Goal: Find specific page/section: Find specific page/section

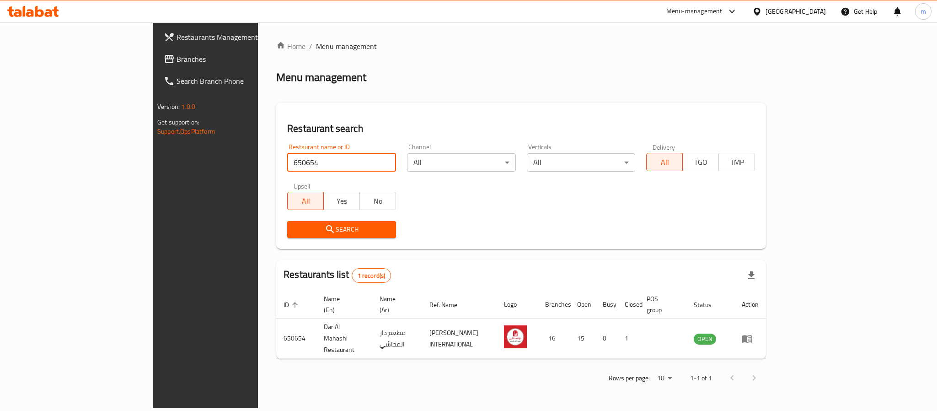
click at [816, 12] on div "[GEOGRAPHIC_DATA]" at bounding box center [796, 11] width 60 height 10
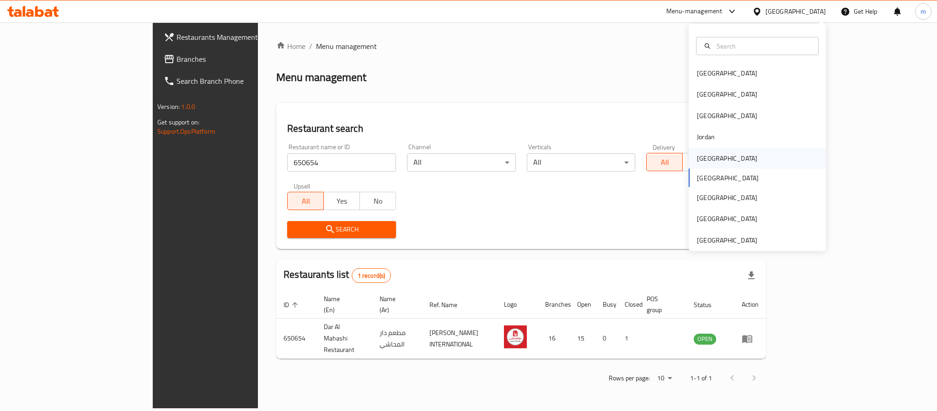
click at [723, 153] on div "[GEOGRAPHIC_DATA]" at bounding box center [757, 157] width 137 height 21
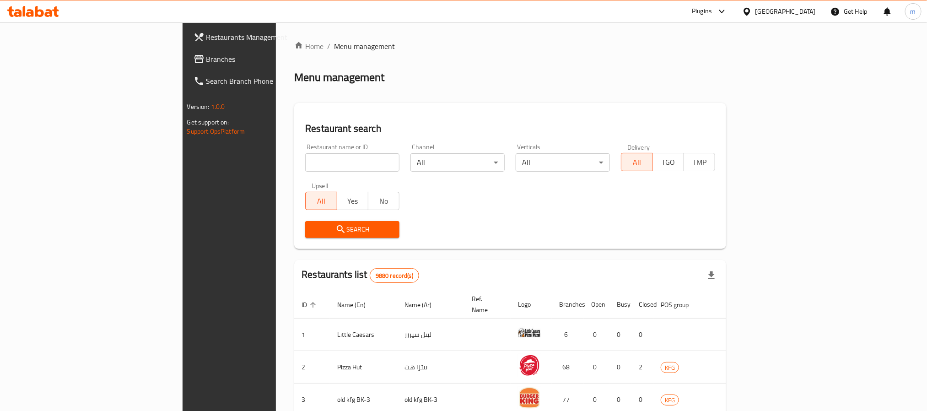
click at [186, 65] on link "Branches" at bounding box center [261, 59] width 151 height 22
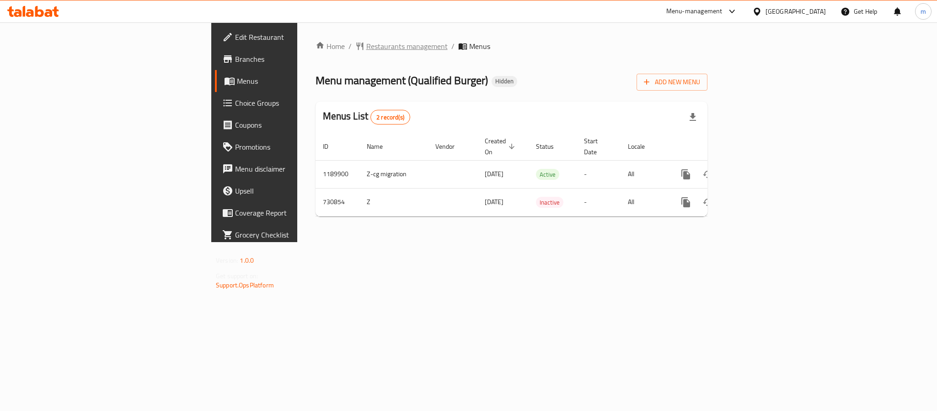
click at [366, 47] on span "Restaurants management" at bounding box center [406, 46] width 81 height 11
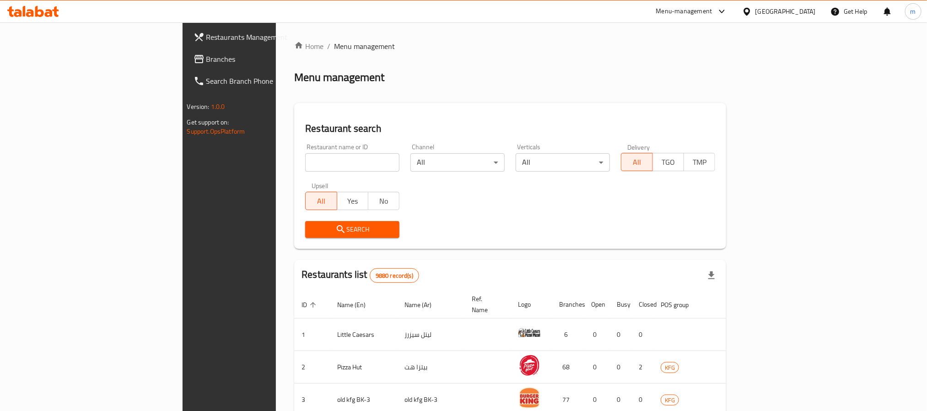
drag, startPoint x: 280, startPoint y: 162, endPoint x: 275, endPoint y: 161, distance: 5.7
click at [305, 162] on input "search" at bounding box center [352, 162] width 94 height 18
paste input "646750"
type input "646750"
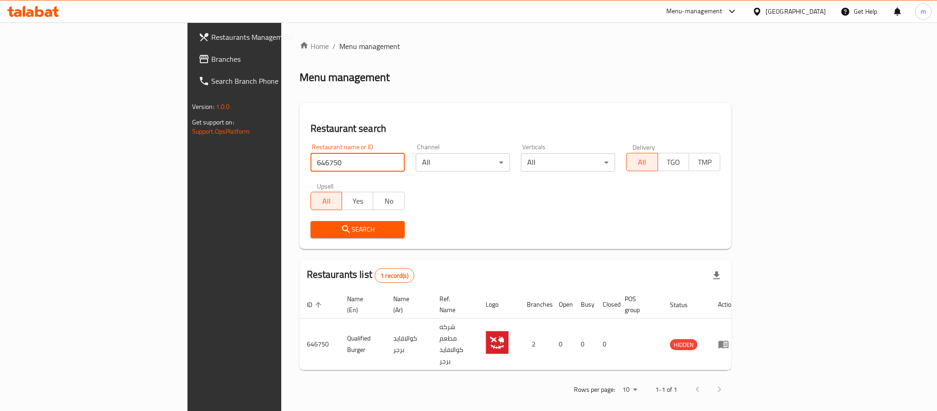
click at [815, 11] on div "[GEOGRAPHIC_DATA]" at bounding box center [796, 11] width 60 height 10
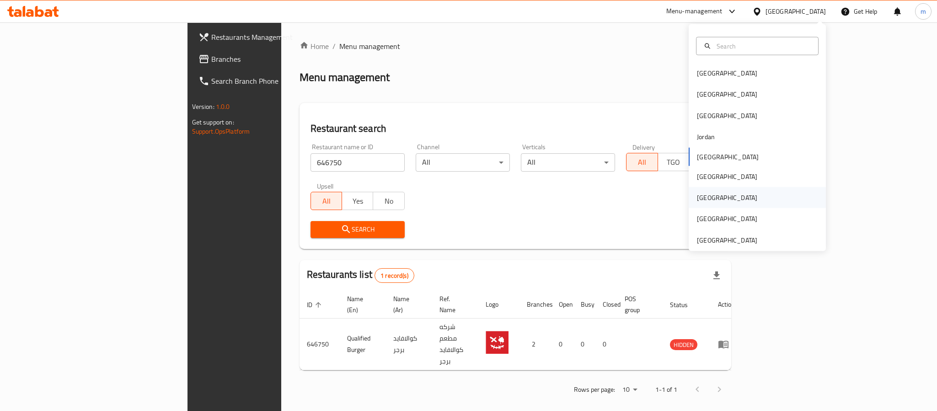
click at [693, 206] on div "Qatar" at bounding box center [727, 197] width 75 height 21
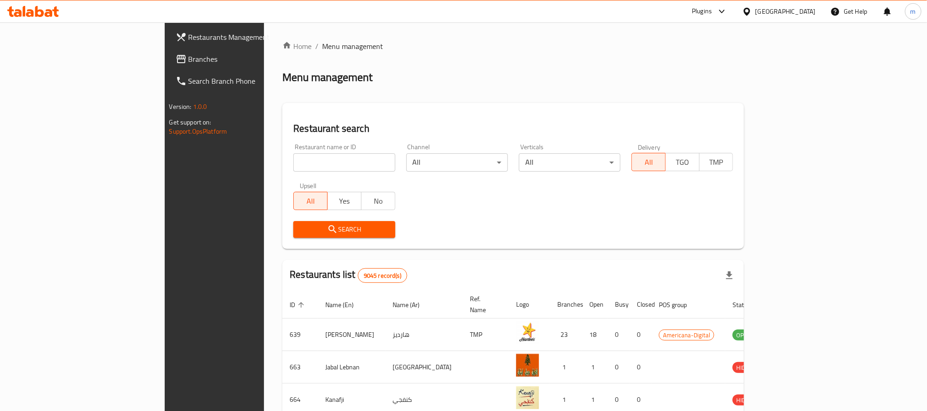
drag, startPoint x: 61, startPoint y: 62, endPoint x: 53, endPoint y: 72, distance: 13.0
click at [188, 62] on span "Branches" at bounding box center [249, 59] width 123 height 11
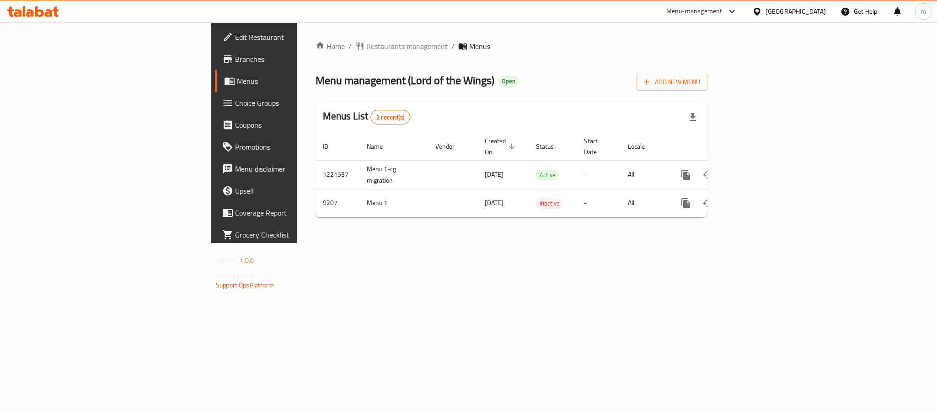
click at [297, 36] on div "Home / Restaurants management / Menus Menu management ( Lord of the Wings ) Ope…" at bounding box center [511, 132] width 429 height 220
click at [366, 49] on span "Restaurants management" at bounding box center [406, 46] width 81 height 11
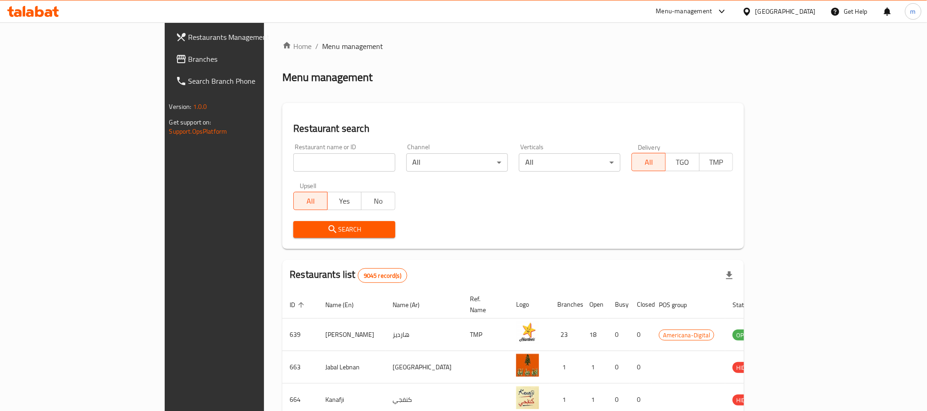
click at [293, 163] on input "search" at bounding box center [344, 162] width 102 height 18
paste input "5558"
type input "5558"
click button "Search" at bounding box center [344, 229] width 102 height 17
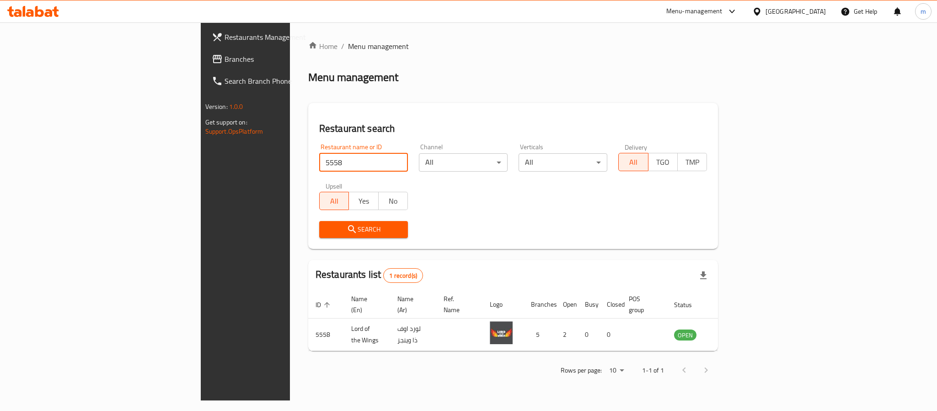
click at [816, 14] on div "Qatar" at bounding box center [796, 11] width 60 height 10
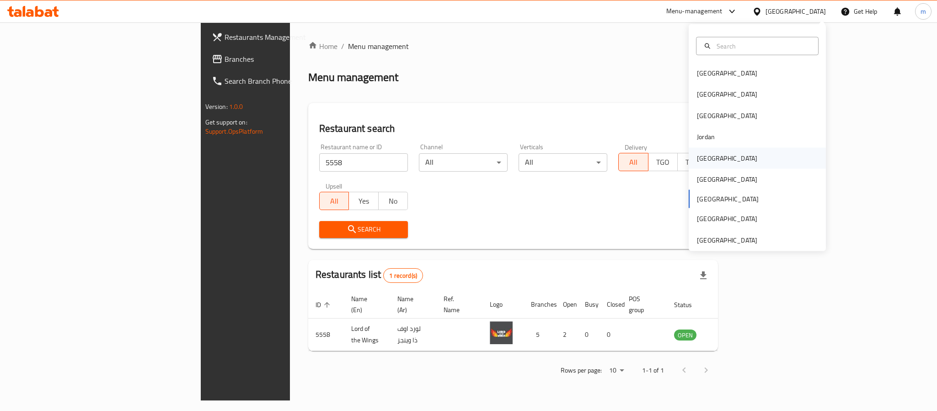
click at [711, 158] on div "[GEOGRAPHIC_DATA]" at bounding box center [727, 157] width 75 height 21
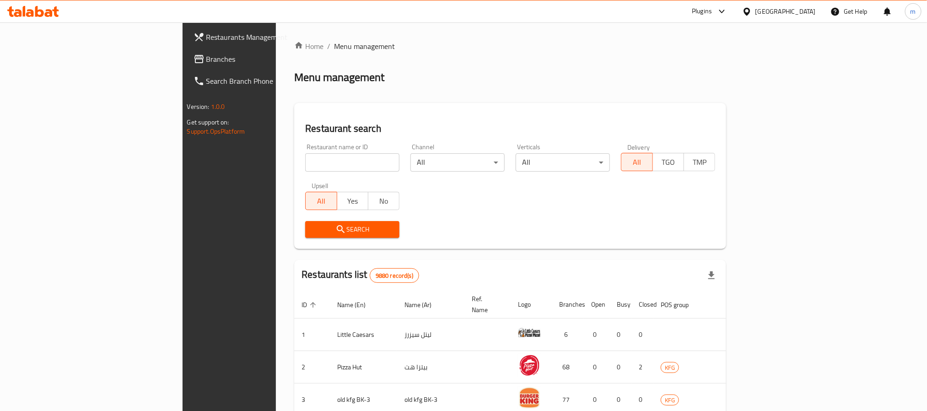
click at [805, 11] on div "[GEOGRAPHIC_DATA]" at bounding box center [785, 11] width 60 height 10
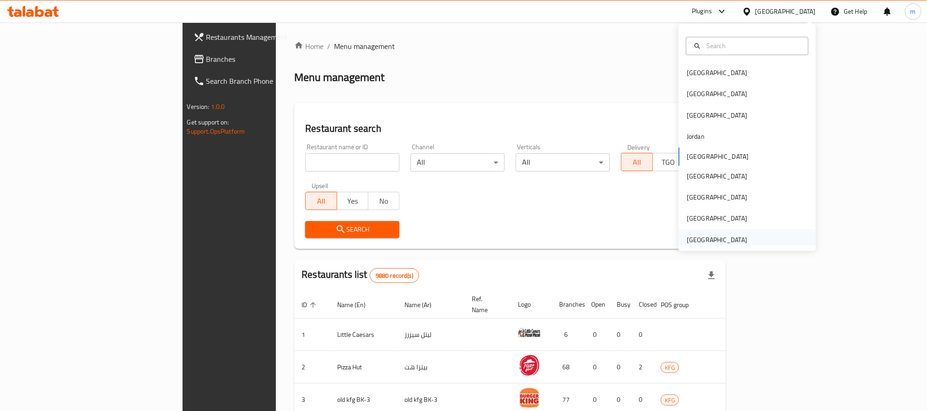
click at [722, 235] on div "United Arab Emirates" at bounding box center [716, 240] width 60 height 10
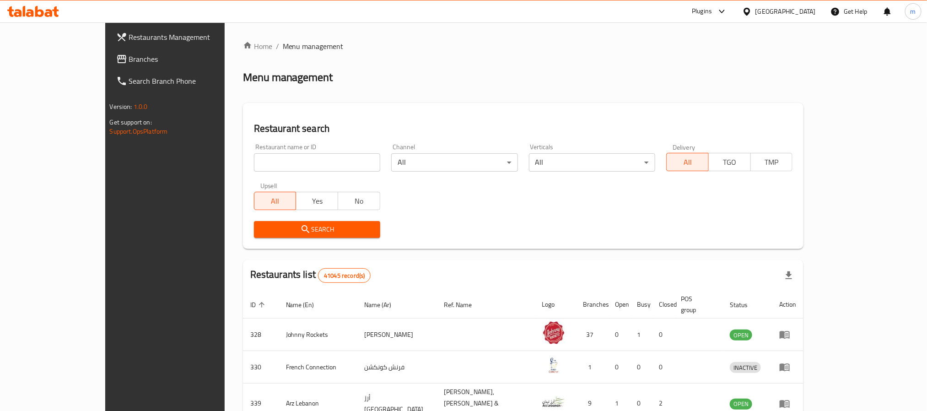
click at [129, 59] on span "Branches" at bounding box center [190, 59] width 123 height 11
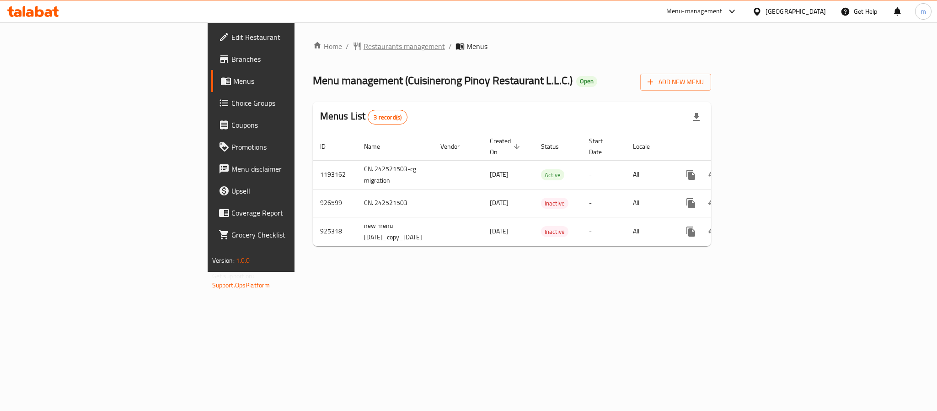
click at [364, 45] on span "Restaurants management" at bounding box center [404, 46] width 81 height 11
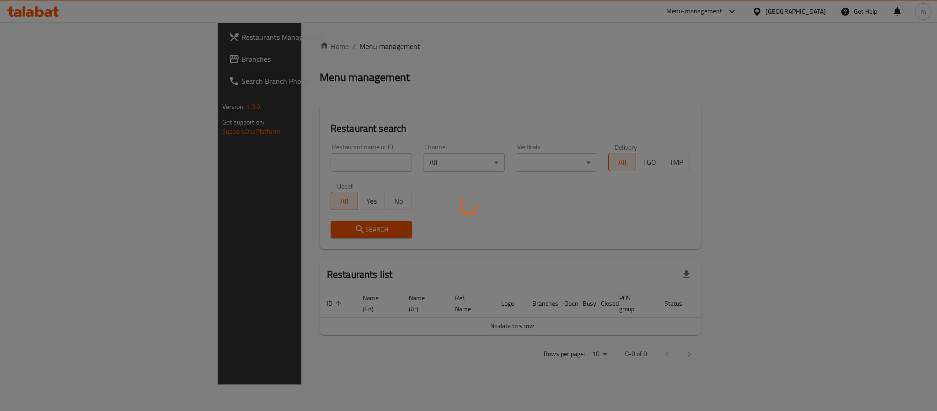
click at [254, 164] on div at bounding box center [468, 205] width 937 height 411
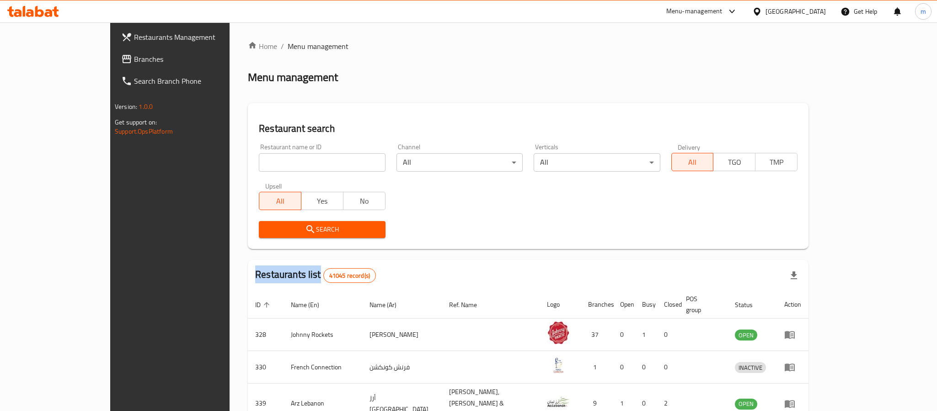
click at [259, 164] on input "search" at bounding box center [322, 162] width 126 height 18
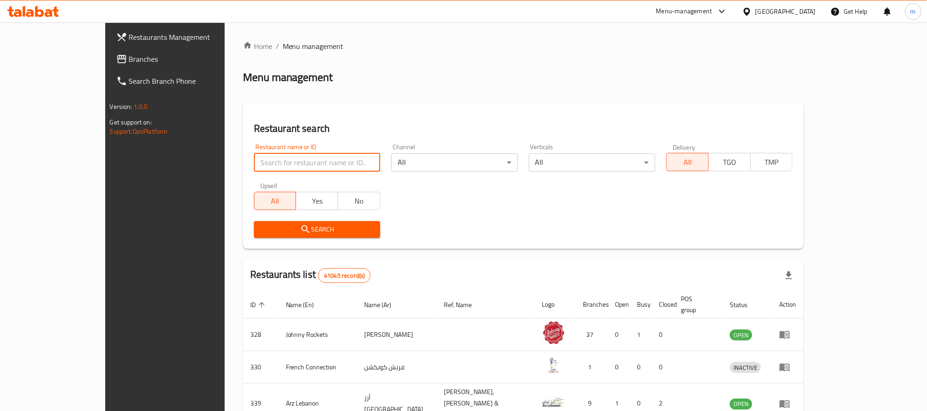
drag, startPoint x: 254, startPoint y: 164, endPoint x: 255, endPoint y: 153, distance: 11.1
click at [254, 164] on input "search" at bounding box center [317, 162] width 126 height 18
paste input "12871"
type input "12871"
click button "Search" at bounding box center [317, 229] width 126 height 17
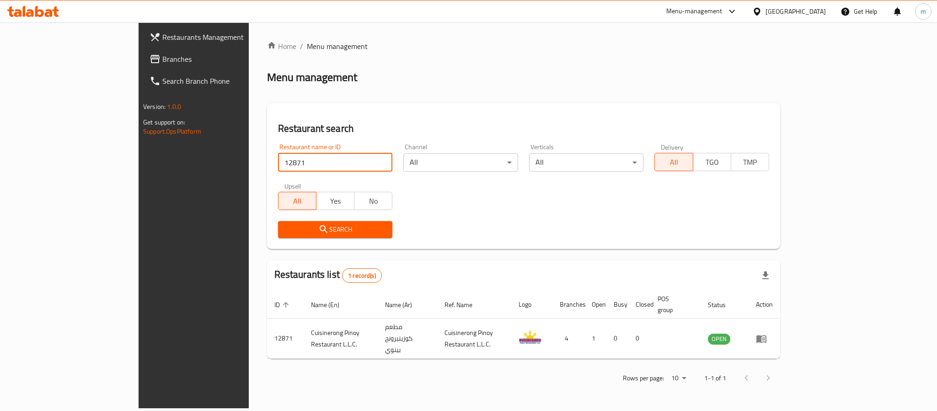
click at [782, 9] on div "United Arab Emirates" at bounding box center [796, 11] width 60 height 10
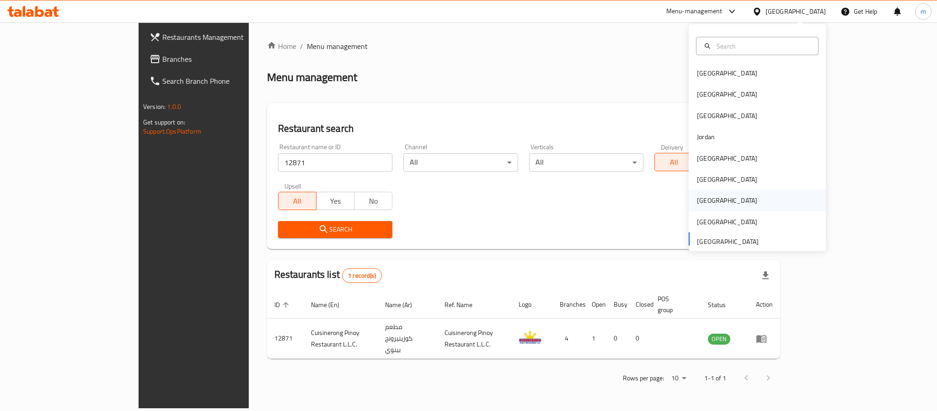
click at [720, 198] on div "Qatar" at bounding box center [757, 200] width 137 height 21
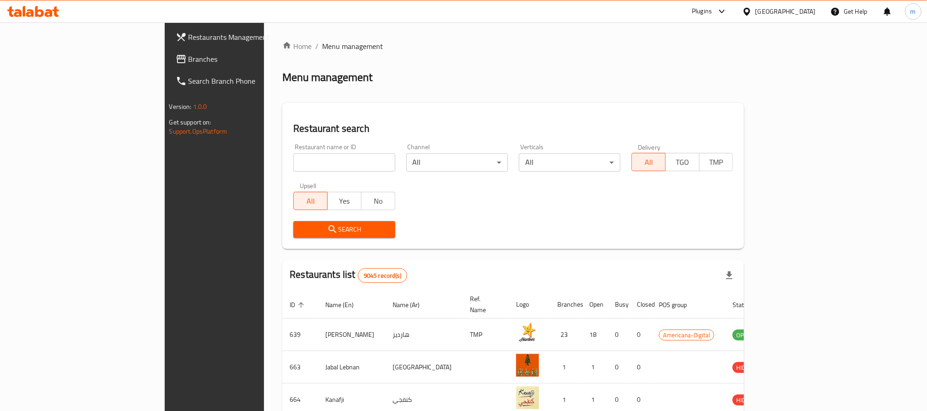
click at [188, 54] on span "Branches" at bounding box center [249, 59] width 123 height 11
